Goal: Task Accomplishment & Management: Complete application form

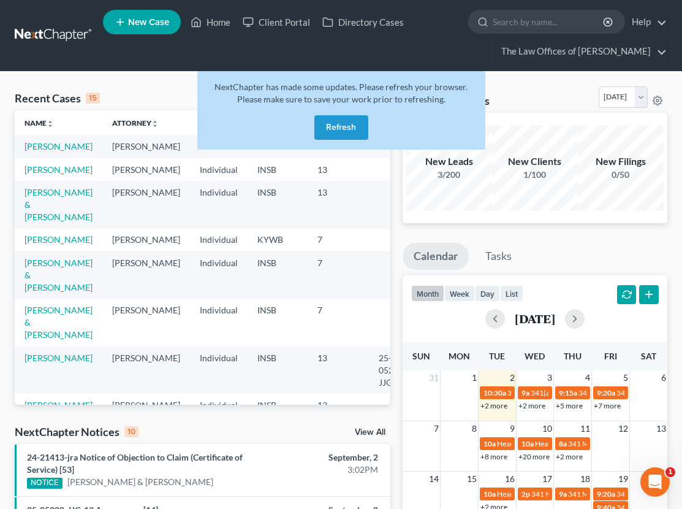
click at [337, 133] on button "Refresh" at bounding box center [341, 127] width 54 height 25
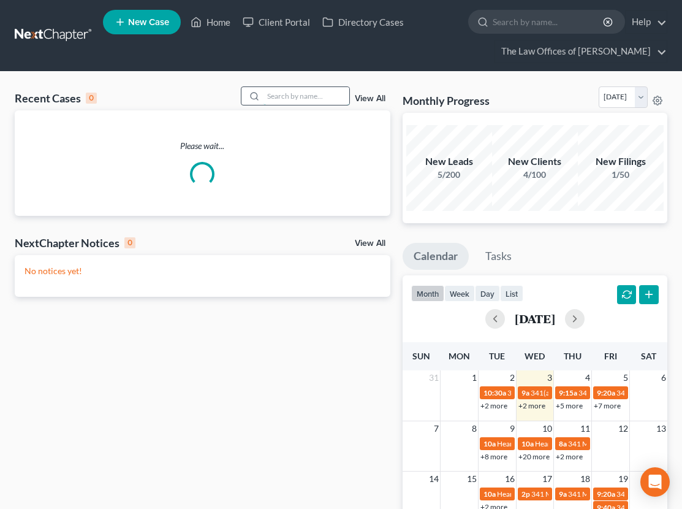
click at [294, 94] on input "search" at bounding box center [306, 96] width 86 height 18
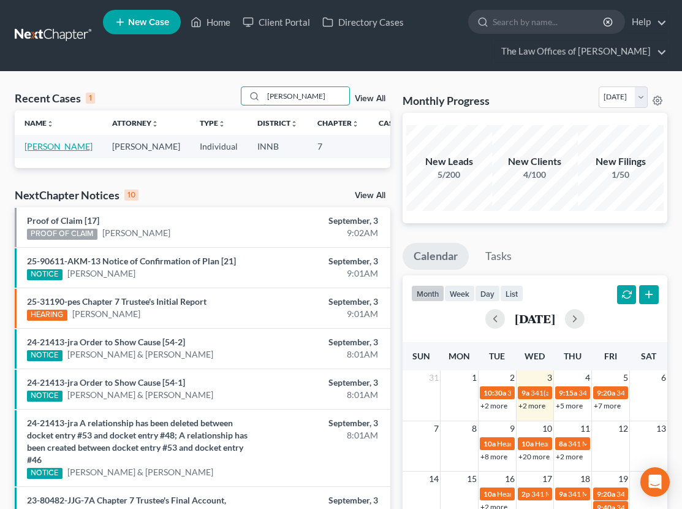
type input "[PERSON_NAME]"
click at [39, 151] on link "[PERSON_NAME]" at bounding box center [59, 146] width 68 height 10
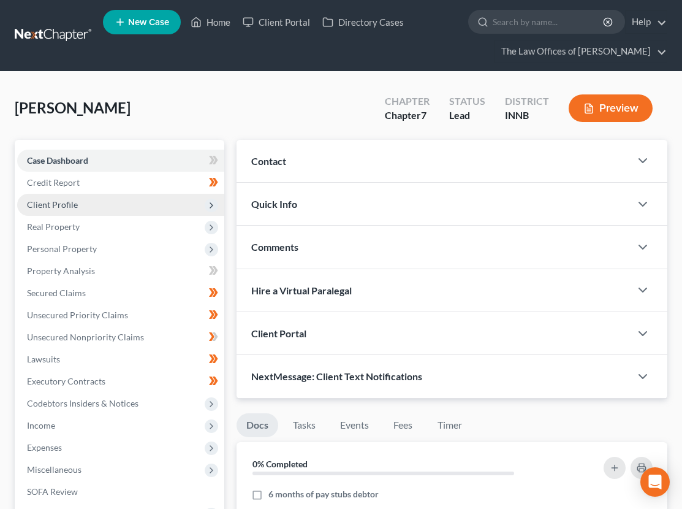
click at [91, 207] on span "Client Profile" at bounding box center [120, 205] width 207 height 22
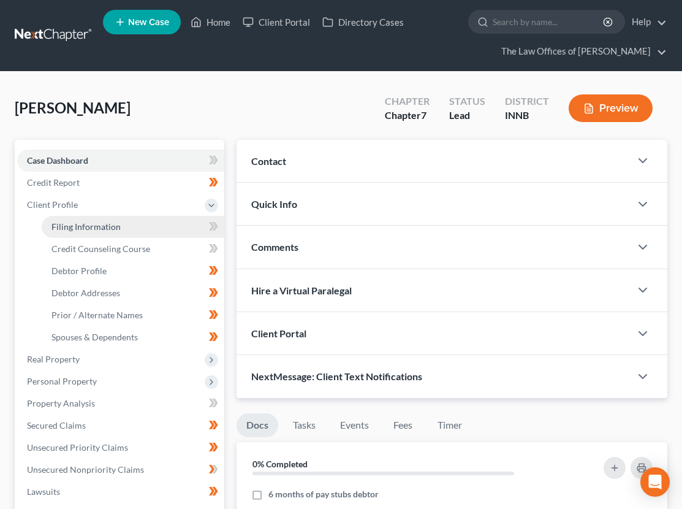
click at [91, 224] on span "Filing Information" at bounding box center [85, 226] width 69 height 10
select select "1"
select select "0"
select select "15"
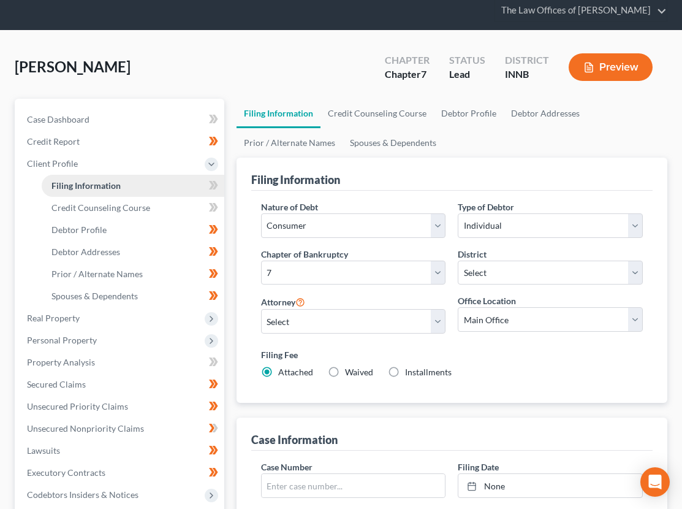
scroll to position [81, 0]
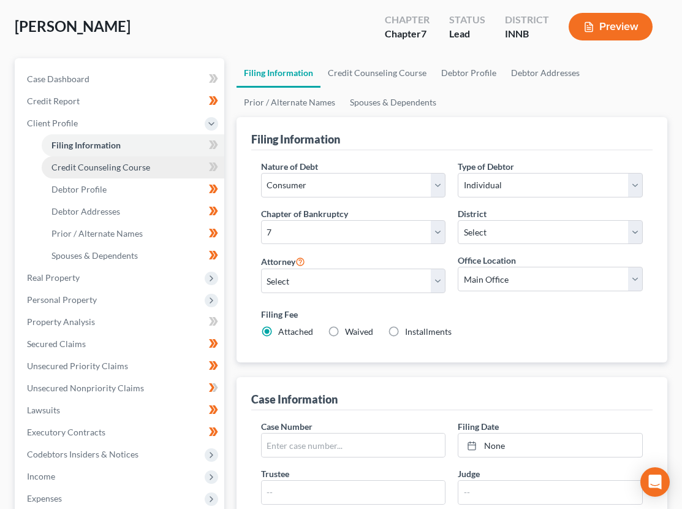
click at [96, 163] on span "Credit Counseling Course" at bounding box center [100, 167] width 99 height 10
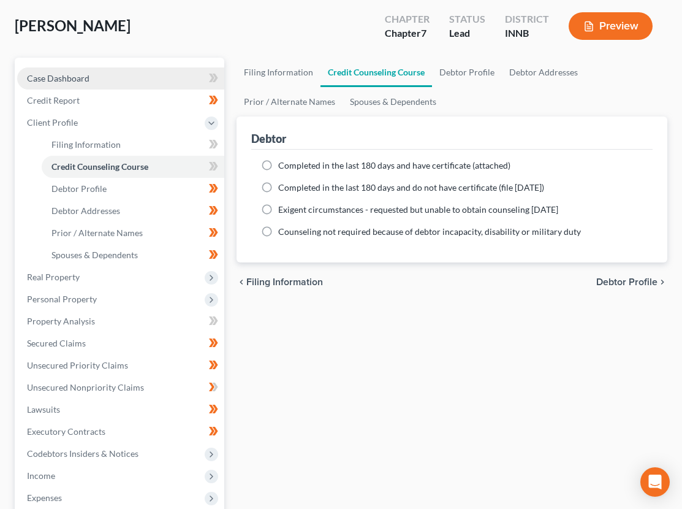
scroll to position [123, 0]
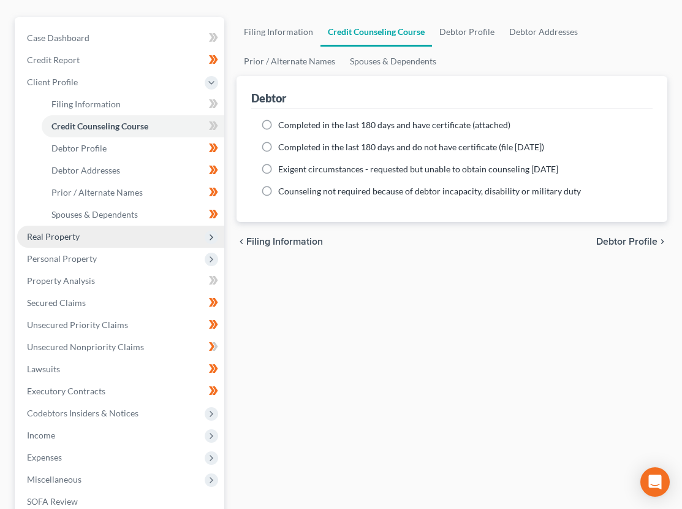
click at [86, 240] on span "Real Property" at bounding box center [120, 236] width 207 height 22
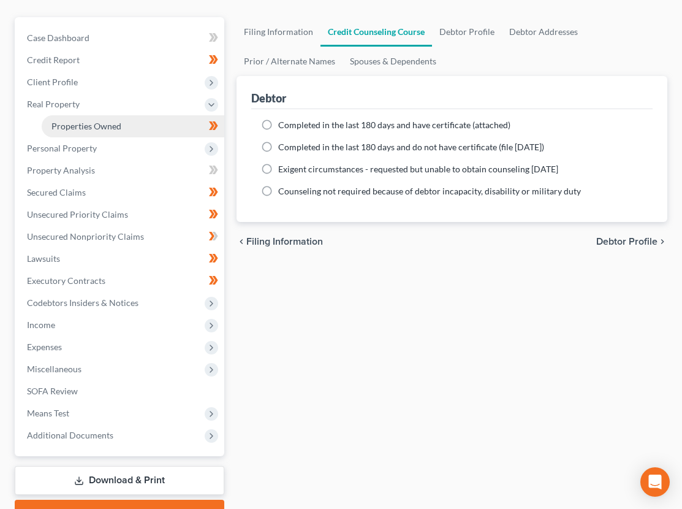
click at [83, 129] on span "Properties Owned" at bounding box center [86, 126] width 70 height 10
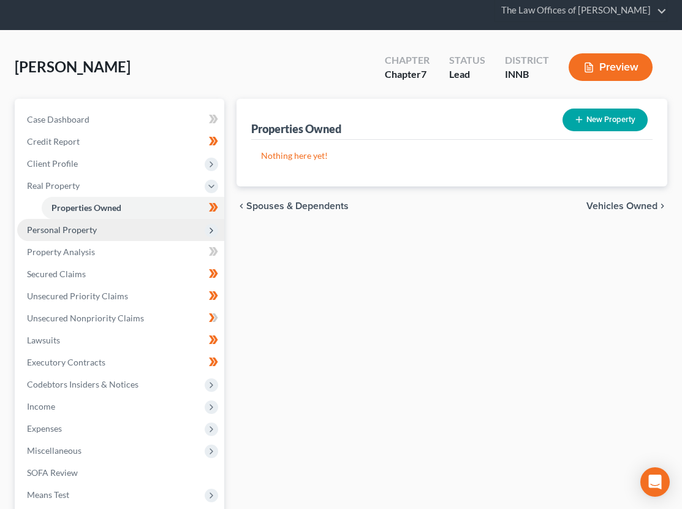
scroll to position [82, 0]
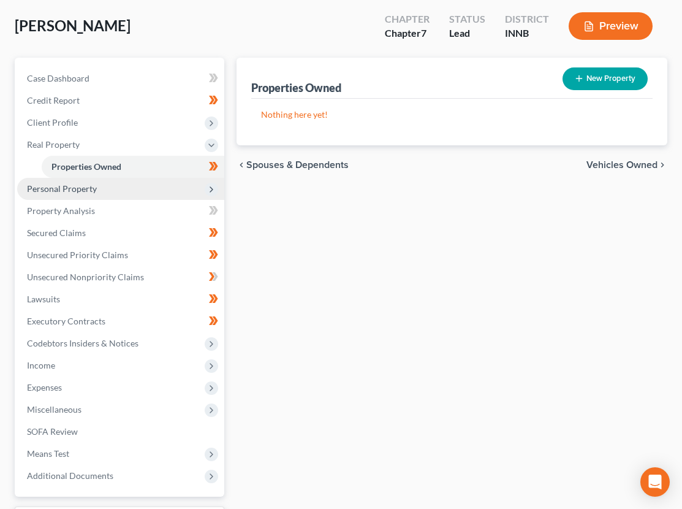
click at [100, 193] on span "Personal Property" at bounding box center [120, 189] width 207 height 22
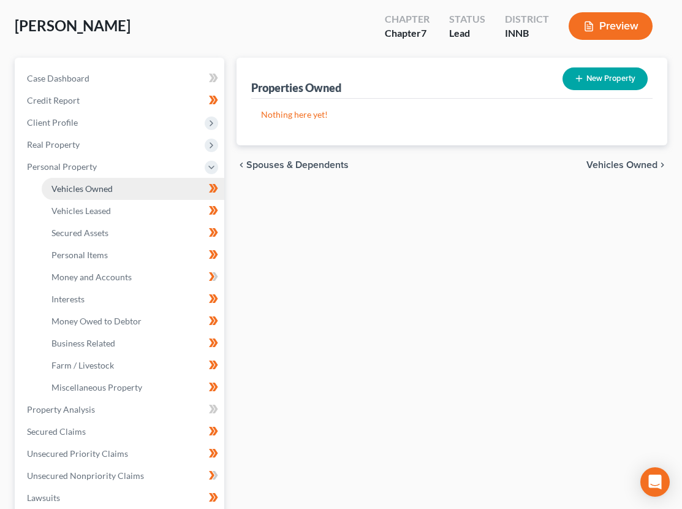
click at [97, 188] on span "Vehicles Owned" at bounding box center [81, 188] width 61 height 10
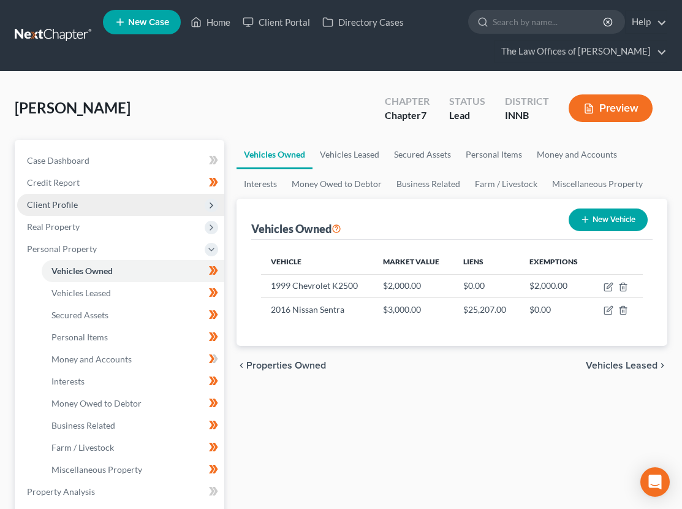
scroll to position [81, 0]
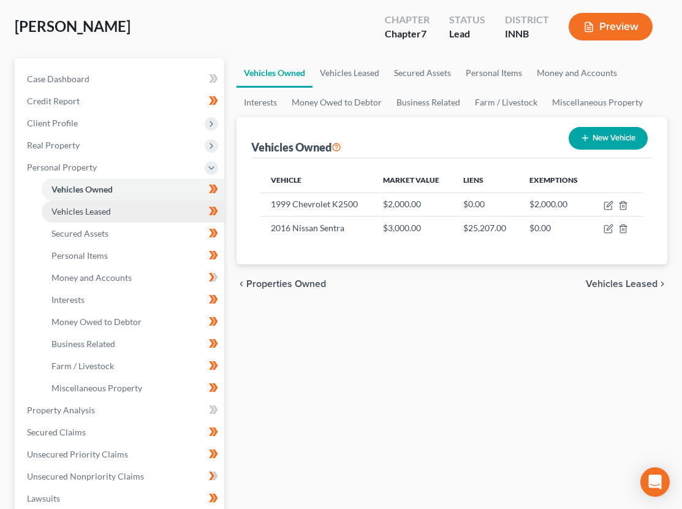
click at [96, 208] on span "Vehicles Leased" at bounding box center [80, 211] width 59 height 10
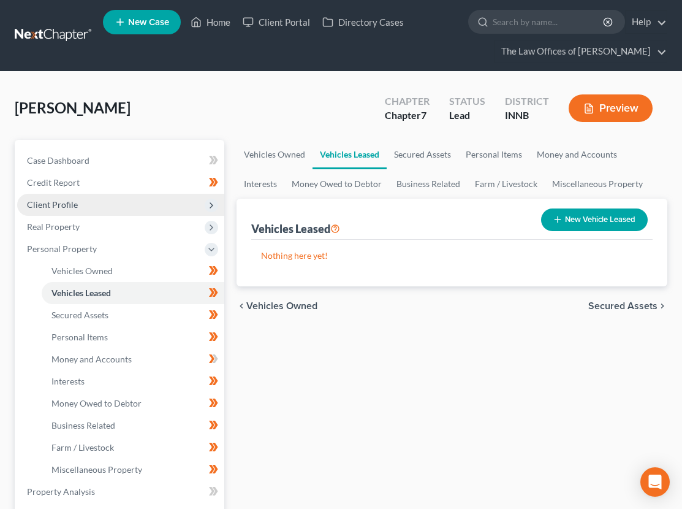
scroll to position [82, 0]
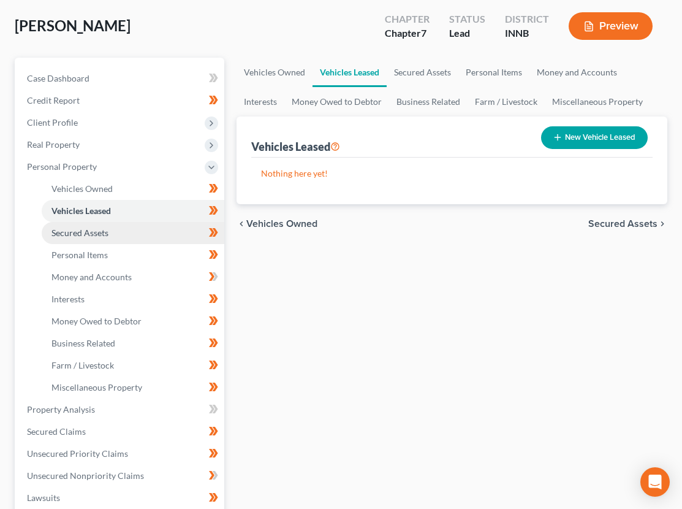
click at [95, 241] on link "Secured Assets" at bounding box center [133, 233] width 183 height 22
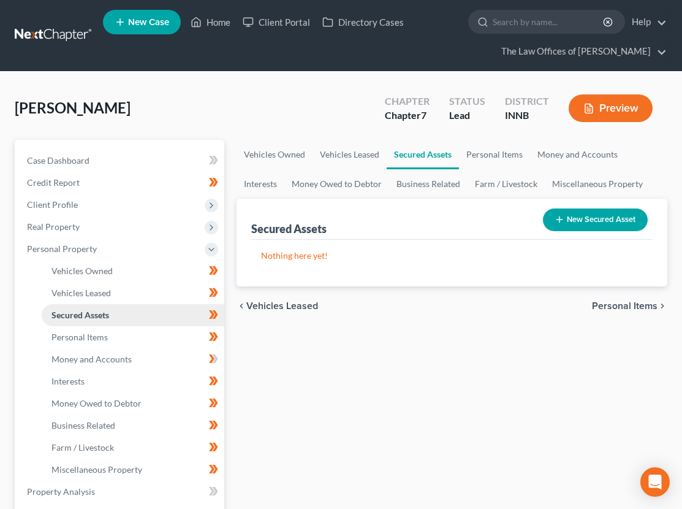
scroll to position [123, 0]
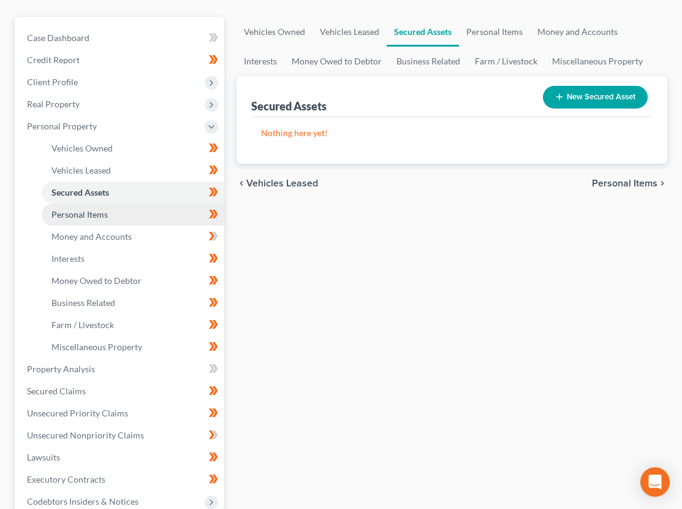
click at [92, 213] on span "Personal Items" at bounding box center [79, 214] width 56 height 10
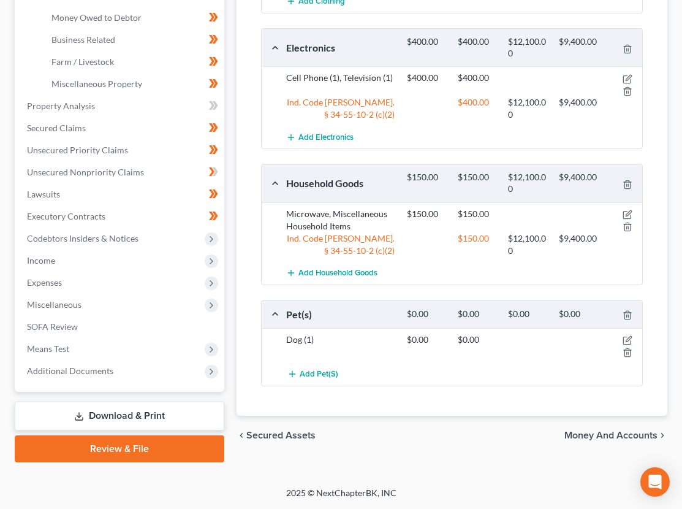
scroll to position [222, 0]
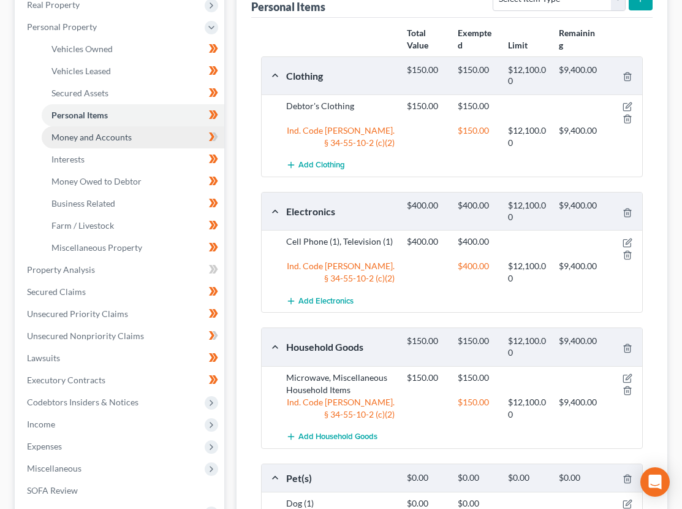
click at [89, 142] on link "Money and Accounts" at bounding box center [133, 137] width 183 height 22
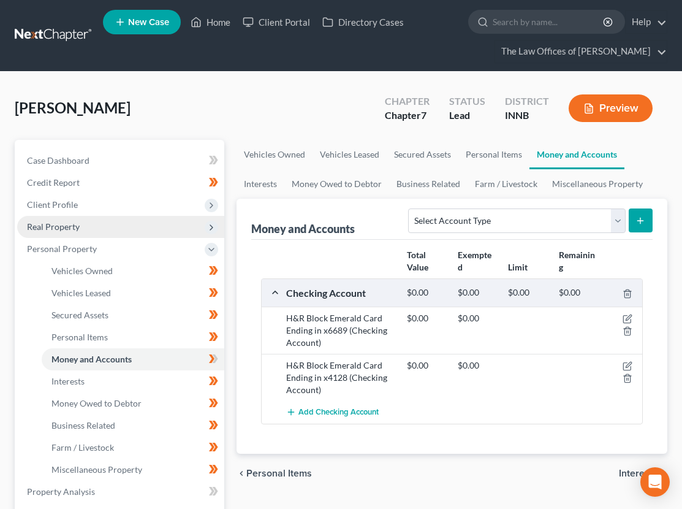
scroll to position [82, 0]
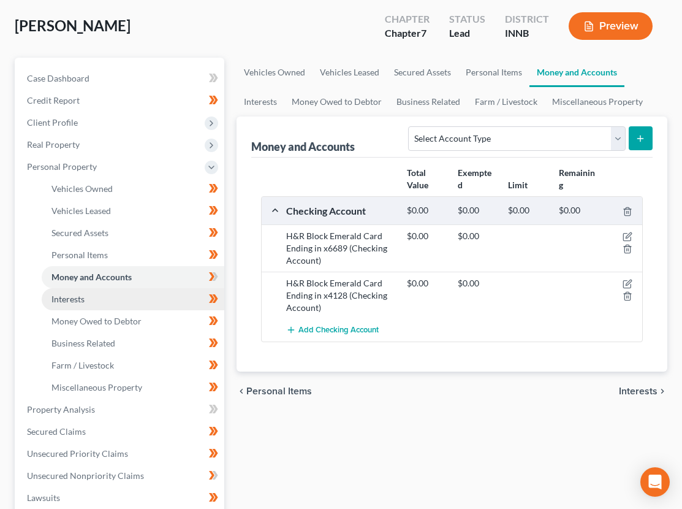
click at [83, 304] on link "Interests" at bounding box center [133, 299] width 183 height 22
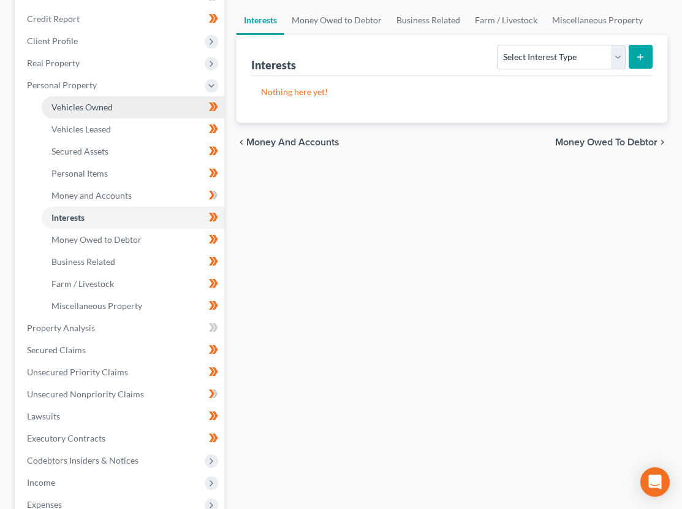
scroll to position [204, 0]
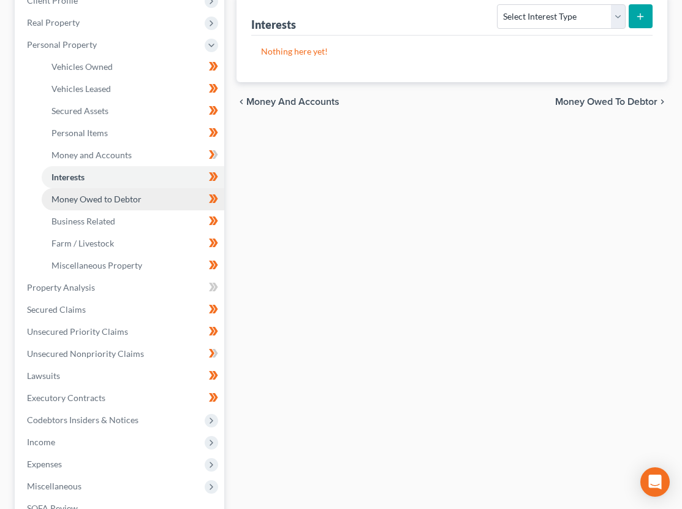
click at [92, 194] on span "Money Owed to Debtor" at bounding box center [96, 199] width 90 height 10
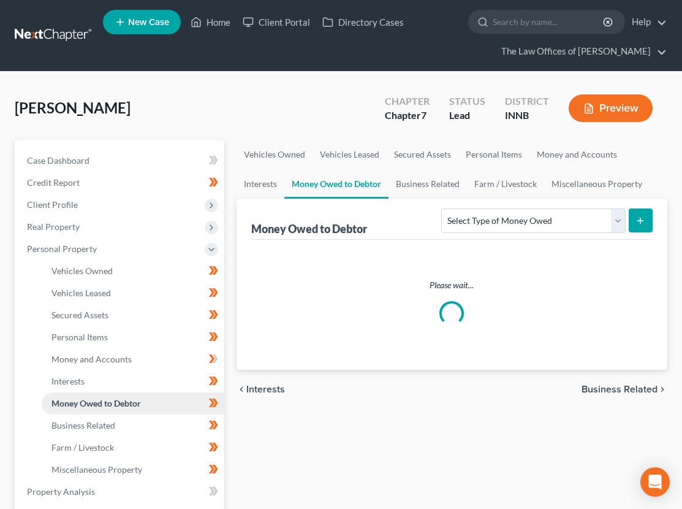
scroll to position [123, 0]
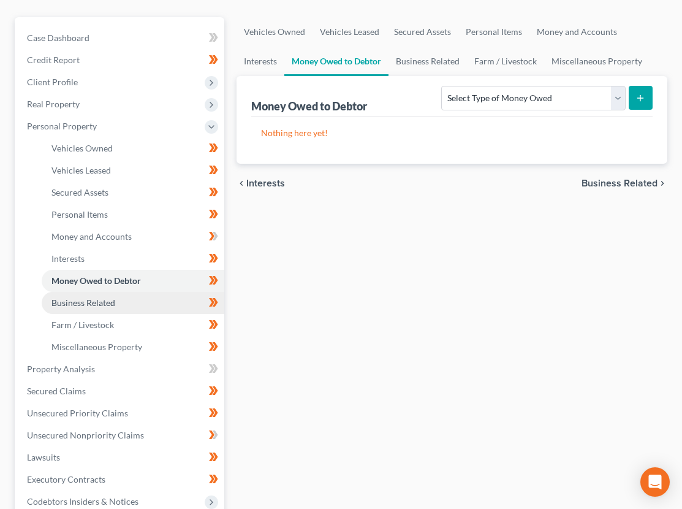
click at [105, 297] on span "Business Related" at bounding box center [83, 302] width 64 height 10
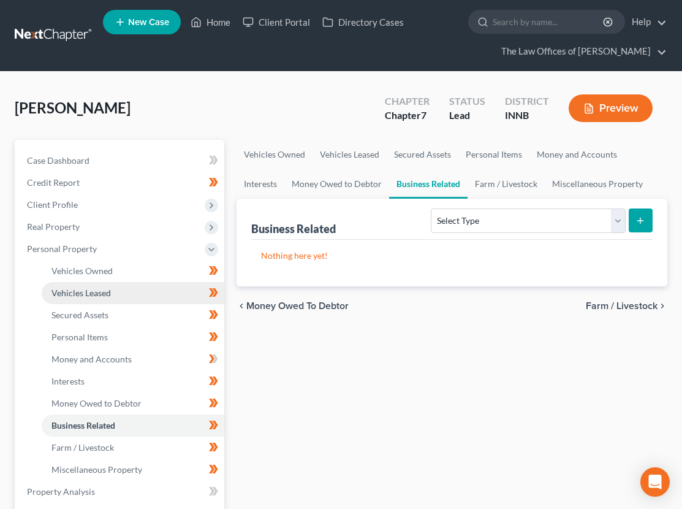
scroll to position [205, 0]
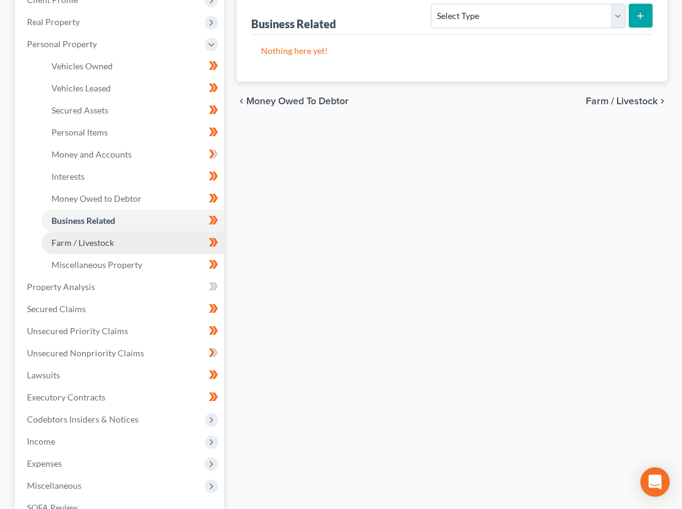
click at [102, 247] on span "Farm / Livestock" at bounding box center [82, 242] width 62 height 10
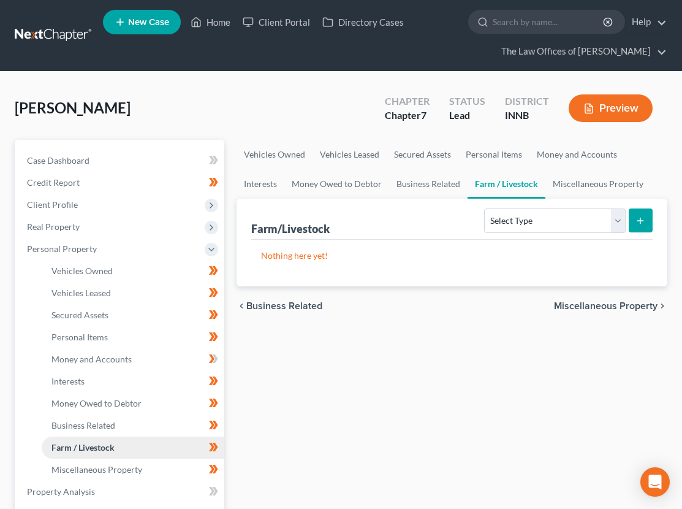
scroll to position [123, 0]
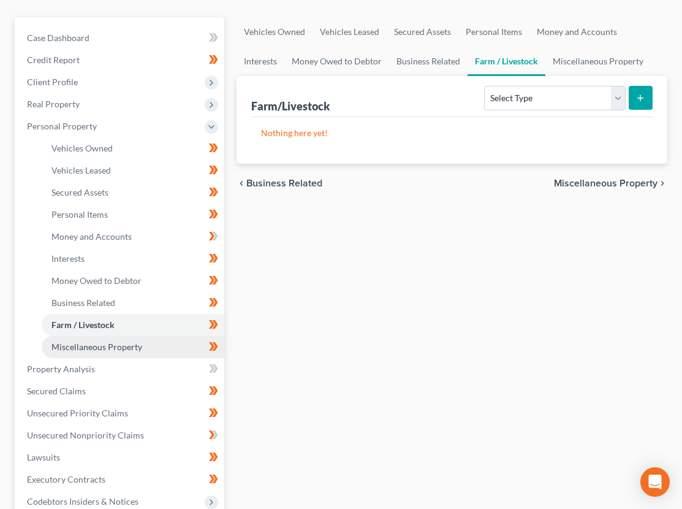
click at [100, 342] on span "Miscellaneous Property" at bounding box center [96, 346] width 91 height 10
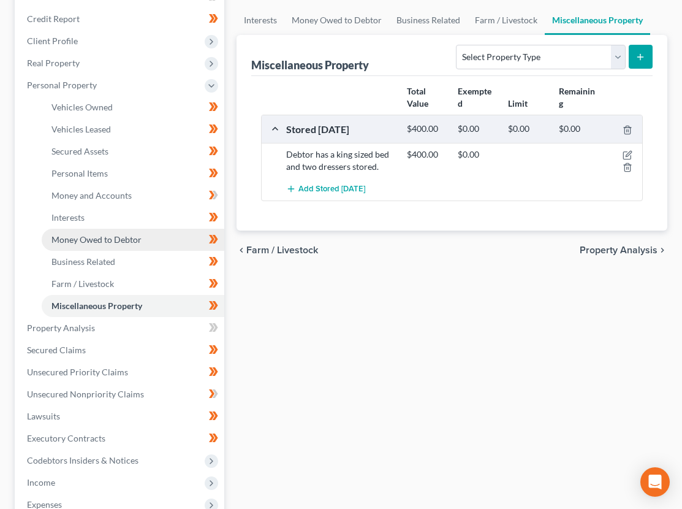
scroll to position [286, 0]
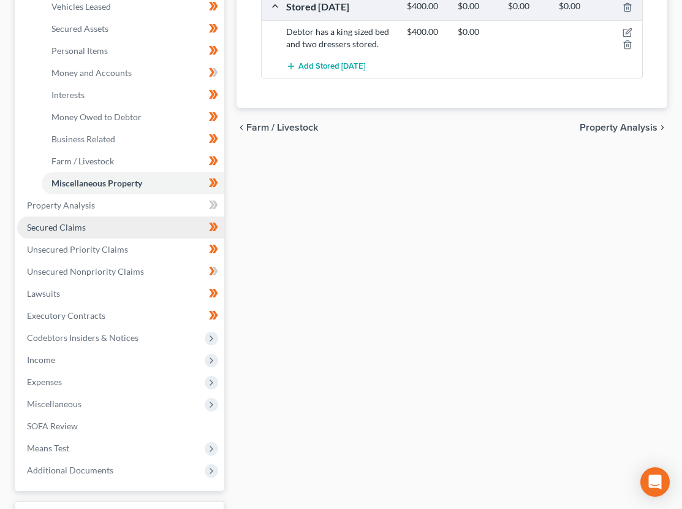
click at [91, 220] on link "Secured Claims" at bounding box center [120, 227] width 207 height 22
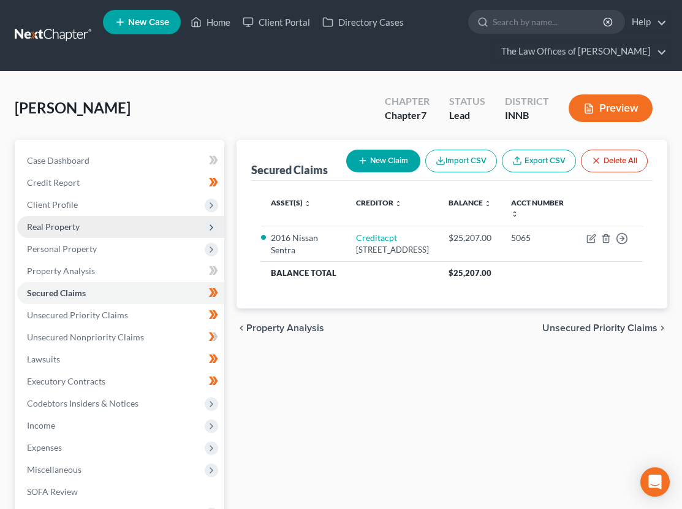
scroll to position [164, 0]
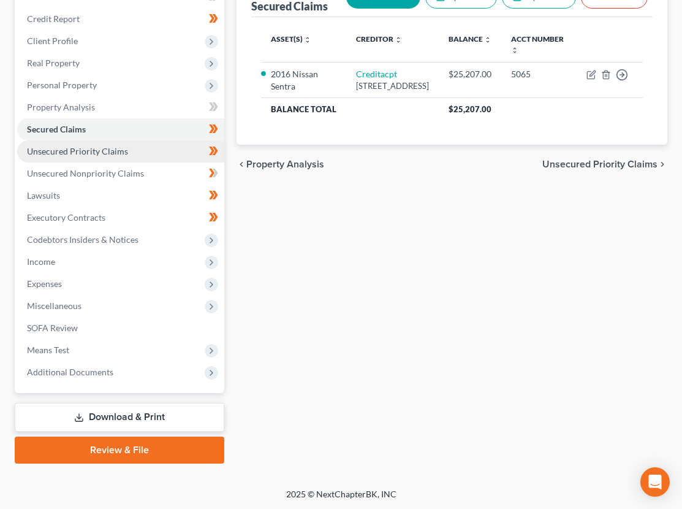
click at [88, 157] on link "Unsecured Priority Claims" at bounding box center [120, 151] width 207 height 22
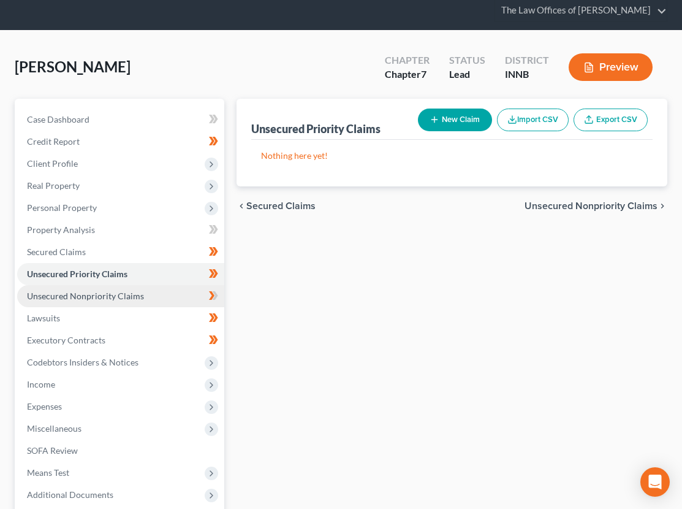
click at [79, 289] on link "Unsecured Nonpriority Claims" at bounding box center [120, 296] width 207 height 22
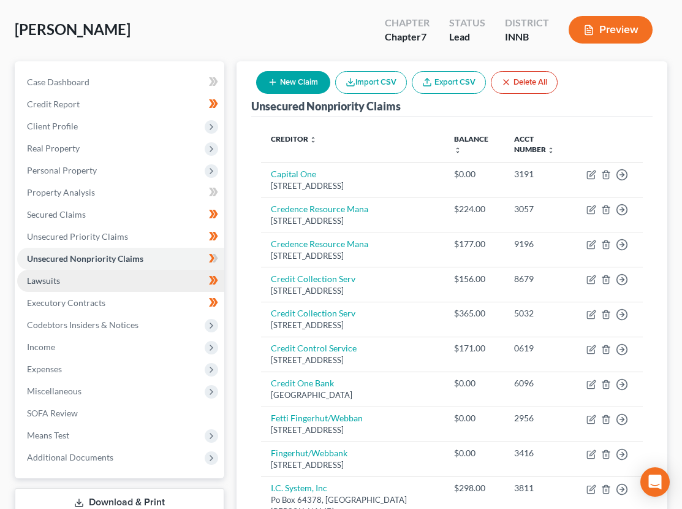
click at [72, 286] on link "Lawsuits" at bounding box center [120, 281] width 207 height 22
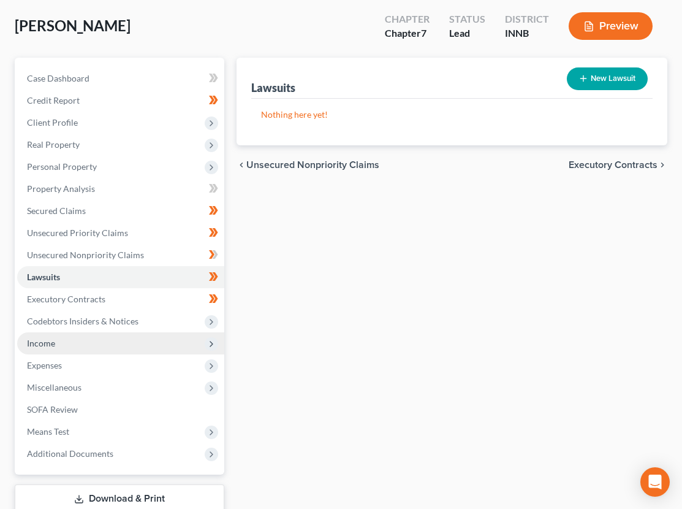
click at [75, 345] on span "Income" at bounding box center [120, 343] width 207 height 22
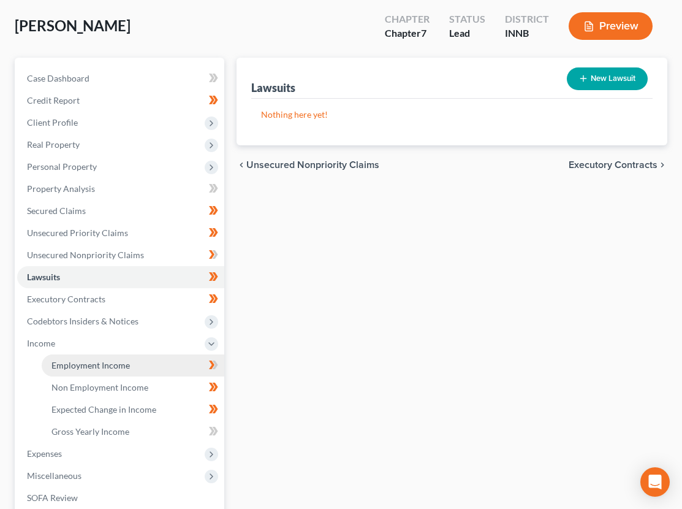
click at [76, 360] on span "Employment Income" at bounding box center [90, 365] width 78 height 10
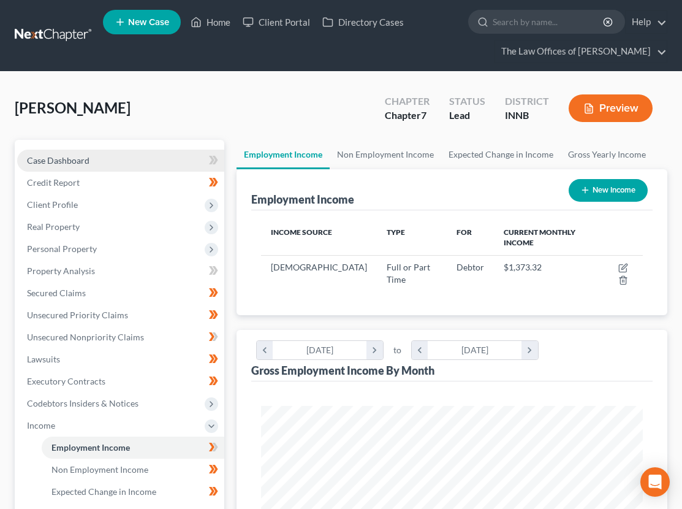
click at [61, 164] on span "Case Dashboard" at bounding box center [58, 160] width 62 height 10
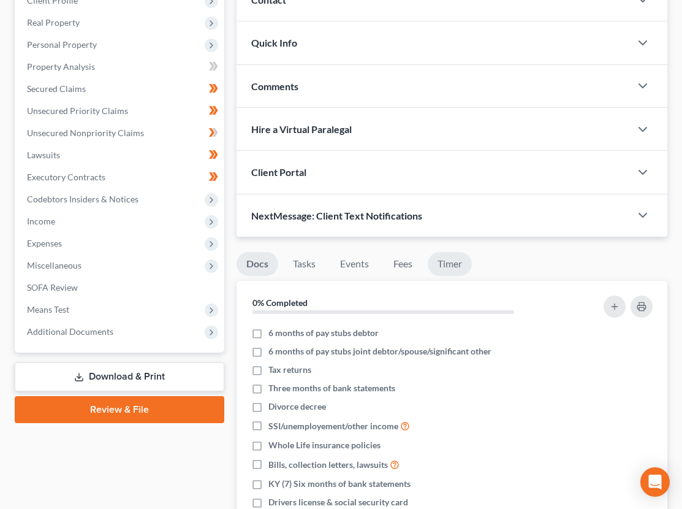
click at [444, 265] on link "Timer" at bounding box center [450, 264] width 44 height 24
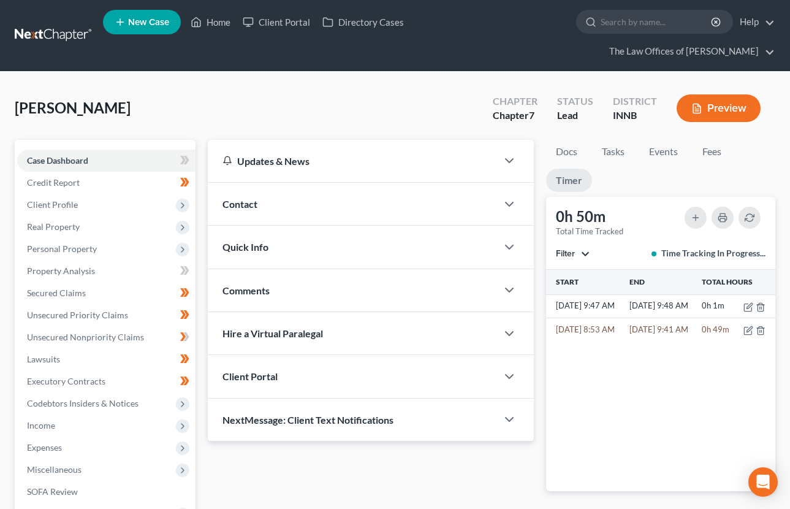
click at [42, 25] on link at bounding box center [54, 36] width 78 height 22
